Goal: Task Accomplishment & Management: Complete application form

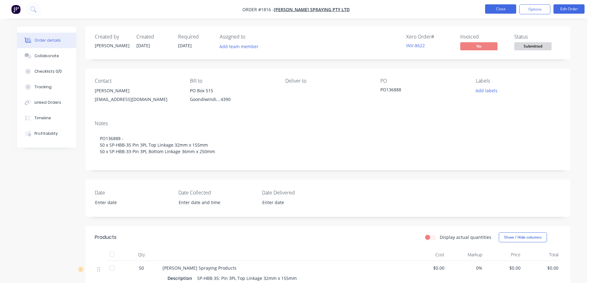
click at [492, 8] on button "Close" at bounding box center [501, 8] width 31 height 9
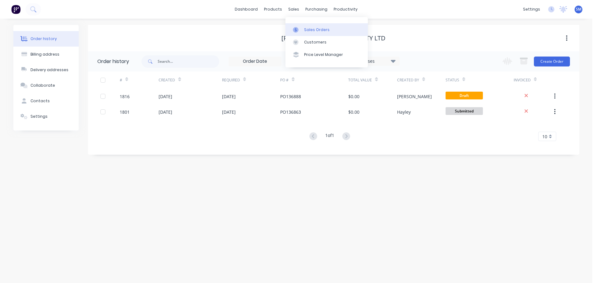
click at [320, 28] on div "Sales Orders" at bounding box center [317, 30] width 26 height 6
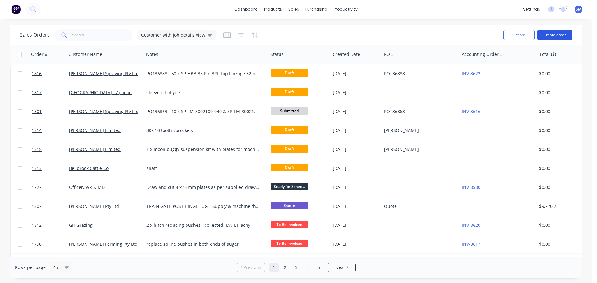
click at [568, 33] on button "Create order" at bounding box center [554, 35] width 35 height 10
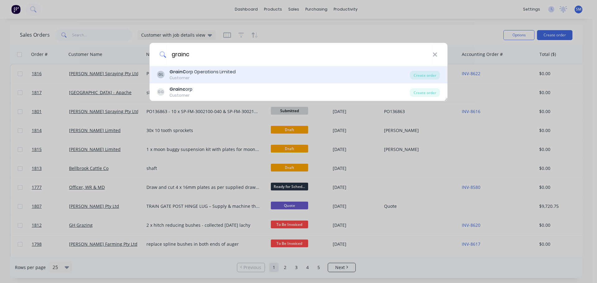
type input "grainc"
click at [192, 69] on div "GrainC orp Operations Limited" at bounding box center [203, 72] width 66 height 7
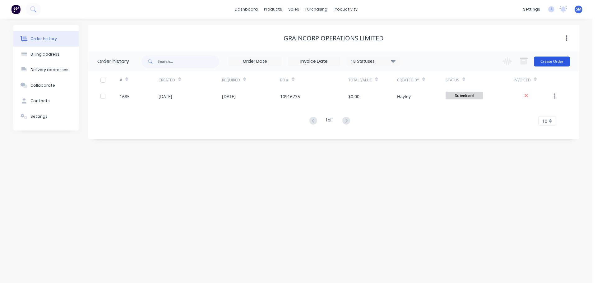
click at [549, 63] on button "Create Order" at bounding box center [552, 62] width 36 height 10
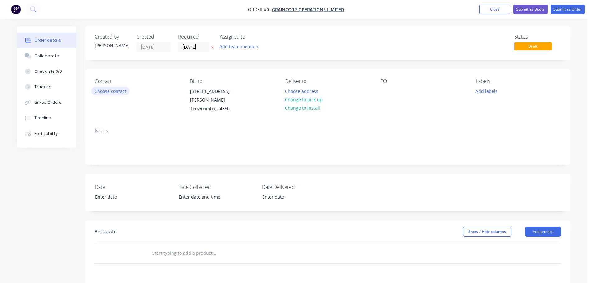
click at [113, 91] on button "Choose contact" at bounding box center [110, 91] width 38 height 8
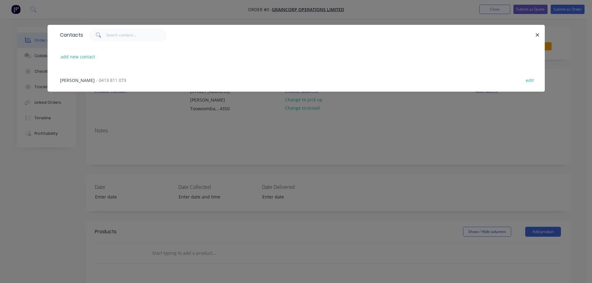
click at [96, 78] on span "- 0413 811 073" at bounding box center [111, 80] width 30 height 6
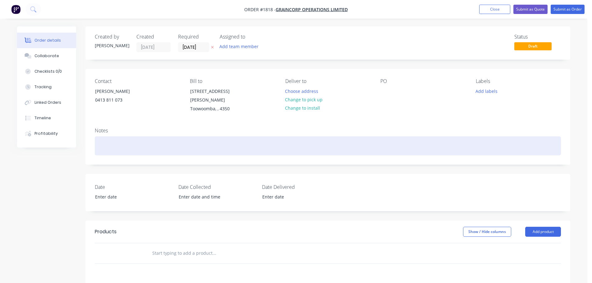
click at [158, 140] on div at bounding box center [328, 146] width 467 height 19
